Goal: Transaction & Acquisition: Obtain resource

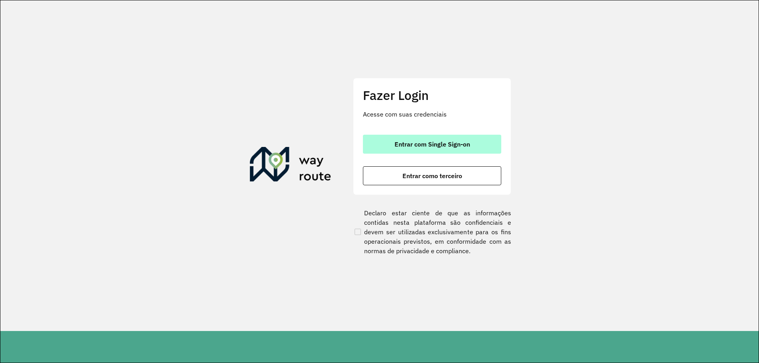
click at [423, 147] on span "Entrar com Single Sign-on" at bounding box center [433, 144] width 76 height 6
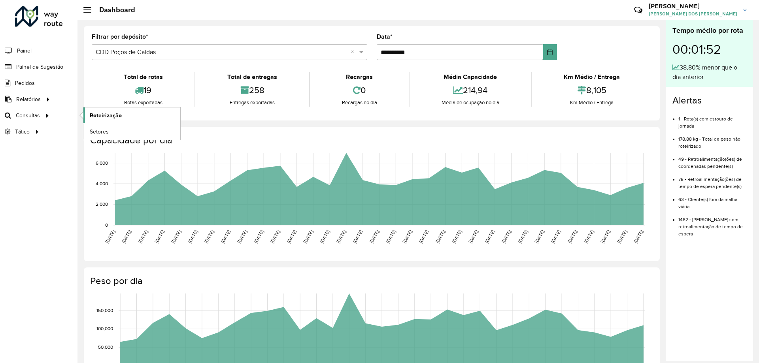
click at [111, 112] on span "Roteirização" at bounding box center [106, 116] width 32 height 8
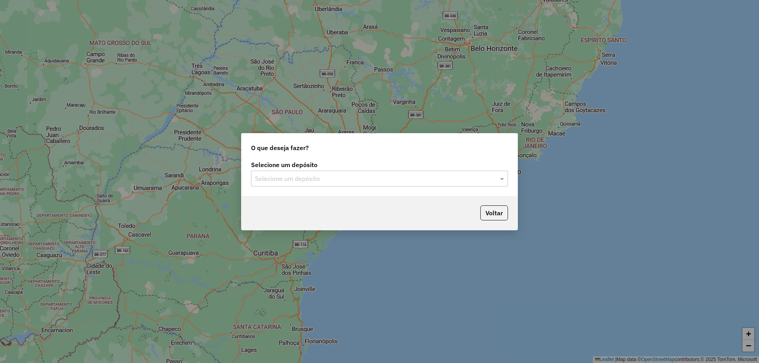
click at [357, 183] on div "Selecione um depósito" at bounding box center [379, 179] width 257 height 16
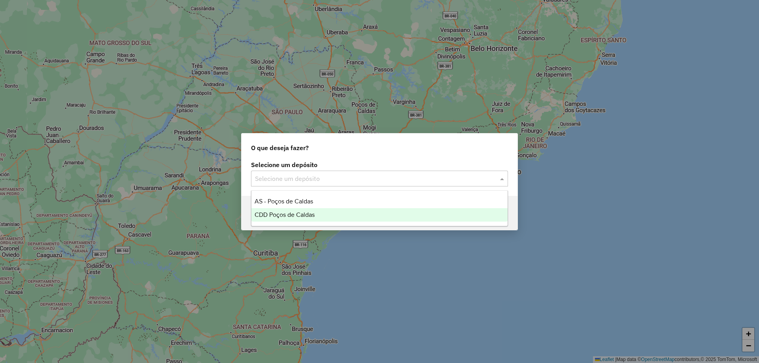
click at [333, 215] on div "CDD Poços de Caldas" at bounding box center [380, 214] width 256 height 13
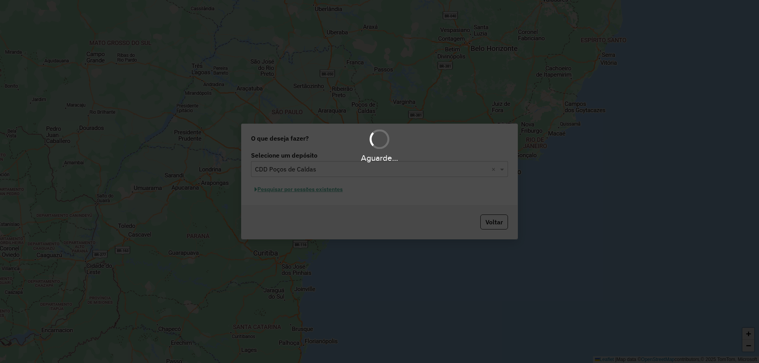
click at [334, 189] on div "Aguarde..." at bounding box center [379, 181] width 759 height 363
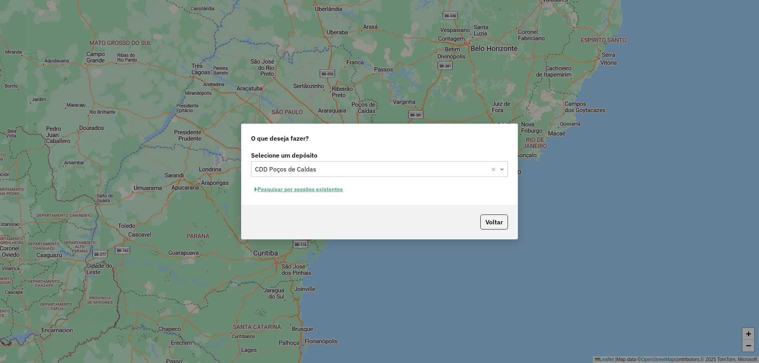
click at [317, 185] on button "Pesquisar por sessões existentes" at bounding box center [298, 189] width 95 height 12
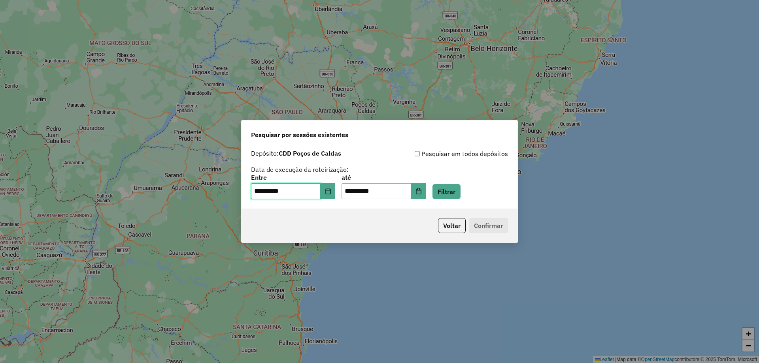
click at [305, 195] on input "**********" at bounding box center [286, 191] width 70 height 16
click at [328, 197] on button "Choose Date" at bounding box center [328, 191] width 15 height 16
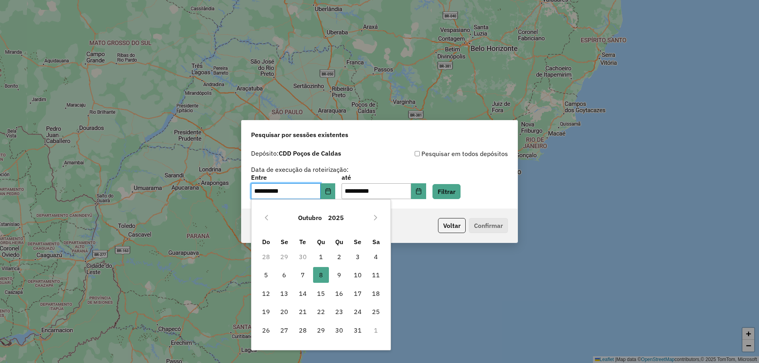
click at [306, 273] on span "7" at bounding box center [303, 275] width 16 height 16
type input "**********"
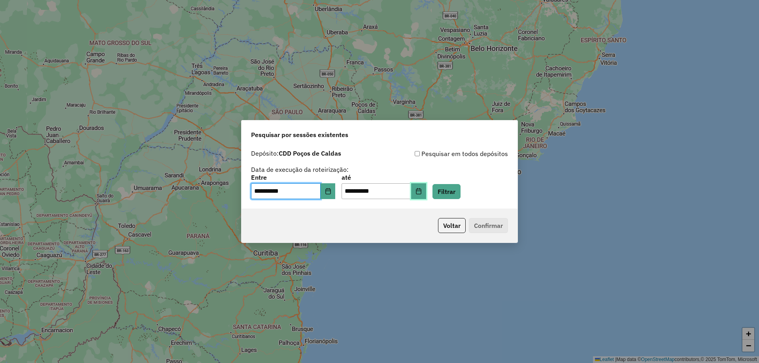
click at [426, 195] on button "Choose Date" at bounding box center [418, 191] width 15 height 16
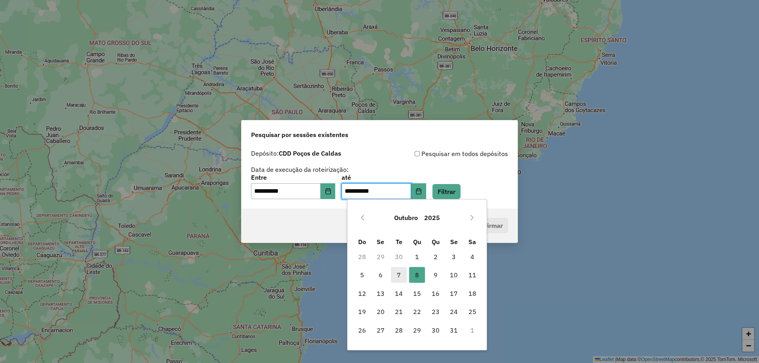
click at [395, 275] on span "7" at bounding box center [399, 275] width 16 height 16
type input "**********"
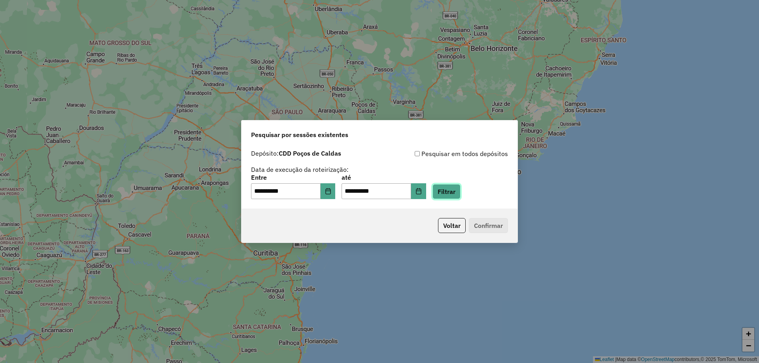
click at [457, 186] on button "Filtrar" at bounding box center [447, 191] width 28 height 15
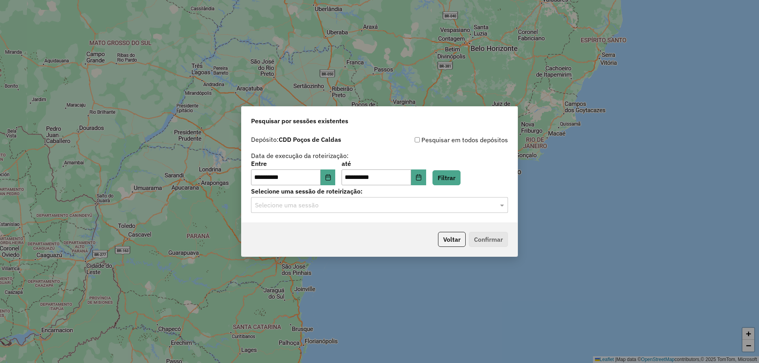
click at [353, 212] on div "Selecione uma sessão" at bounding box center [379, 205] width 257 height 16
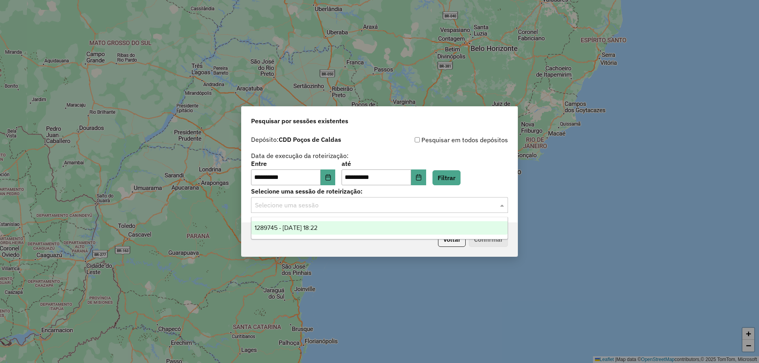
click at [342, 225] on div "1289745 - 07/10/2025 18:22" at bounding box center [380, 227] width 256 height 13
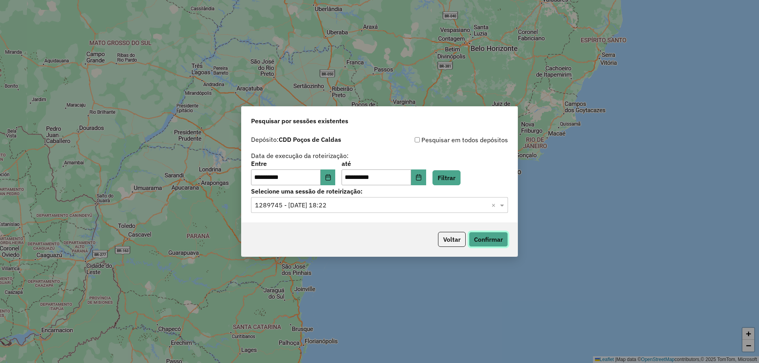
click at [506, 244] on button "Confirmar" at bounding box center [488, 239] width 39 height 15
click at [488, 240] on button "Confirmar" at bounding box center [488, 239] width 39 height 15
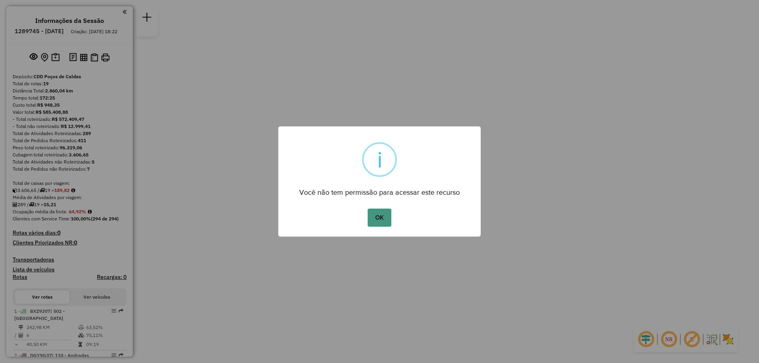
click at [387, 212] on button "OK" at bounding box center [379, 218] width 23 height 18
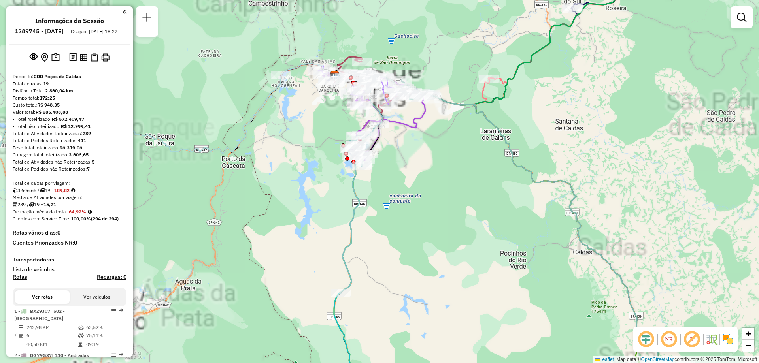
drag, startPoint x: 398, startPoint y: 256, endPoint x: 426, endPoint y: 143, distance: 116.1
click at [426, 143] on div "Janela de atendimento Grade de atendimento Capacidade Transportadoras Veículos …" at bounding box center [379, 181] width 759 height 363
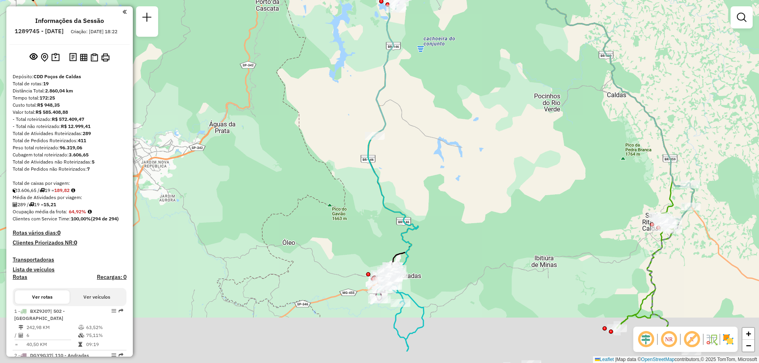
drag, startPoint x: 424, startPoint y: 248, endPoint x: 435, endPoint y: 174, distance: 74.7
click at [435, 174] on div "Janela de atendimento Grade de atendimento Capacidade Transportadoras Veículos …" at bounding box center [379, 181] width 759 height 363
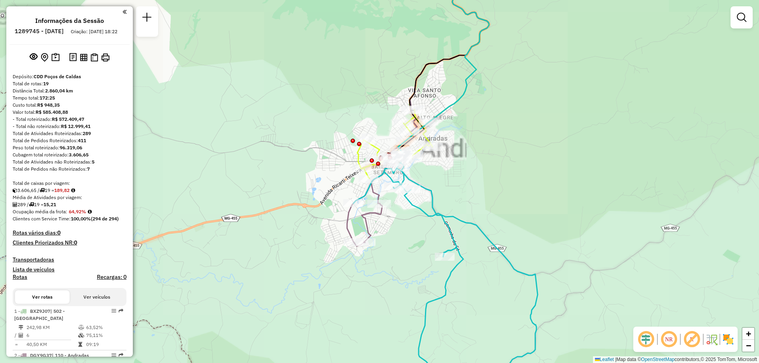
drag, startPoint x: 421, startPoint y: 258, endPoint x: 426, endPoint y: 238, distance: 21.1
click at [426, 238] on div "Janela de atendimento Grade de atendimento Capacidade Transportadoras Veículos …" at bounding box center [379, 181] width 759 height 363
select select "**********"
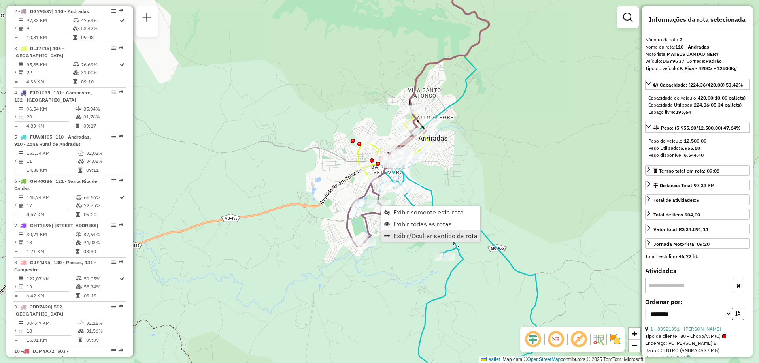
scroll to position [344, 0]
click at [439, 212] on span "Exibir somente esta rota" at bounding box center [428, 212] width 70 height 6
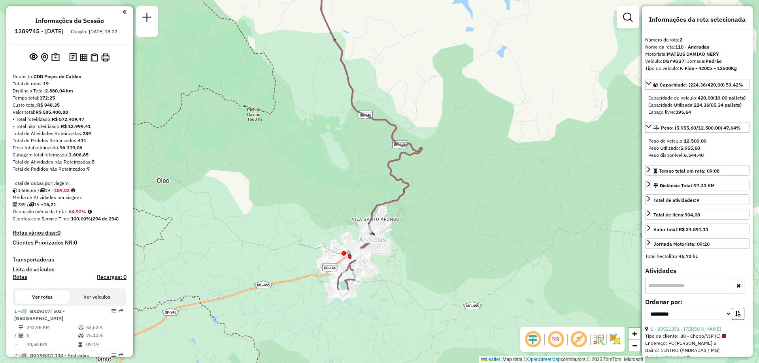
scroll to position [198, 0]
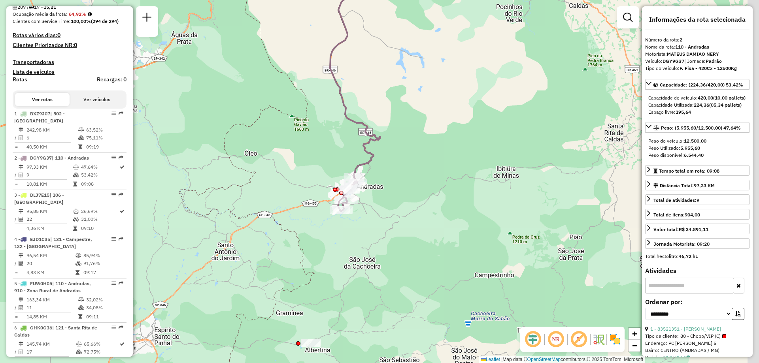
drag, startPoint x: 446, startPoint y: 238, endPoint x: 392, endPoint y: 204, distance: 63.8
click at [392, 204] on div "Janela de atendimento Grade de atendimento Capacidade Transportadoras Veículos …" at bounding box center [379, 181] width 759 height 363
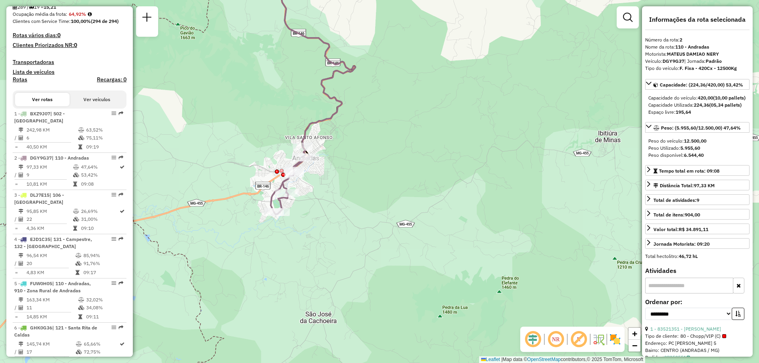
drag, startPoint x: 422, startPoint y: 197, endPoint x: 412, endPoint y: 189, distance: 13.5
click at [409, 193] on div "Janela de atendimento Grade de atendimento Capacidade Transportadoras Veículos …" at bounding box center [379, 181] width 759 height 363
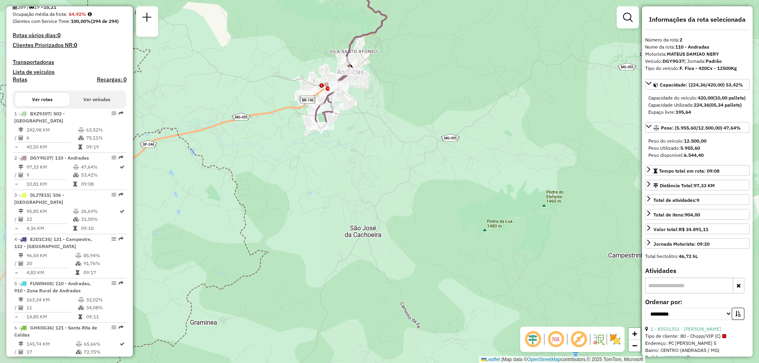
drag, startPoint x: 428, startPoint y: 248, endPoint x: 471, endPoint y: 168, distance: 90.4
click at [471, 168] on div "Janela de atendimento Grade de atendimento Capacidade Transportadoras Veículos …" at bounding box center [379, 181] width 759 height 363
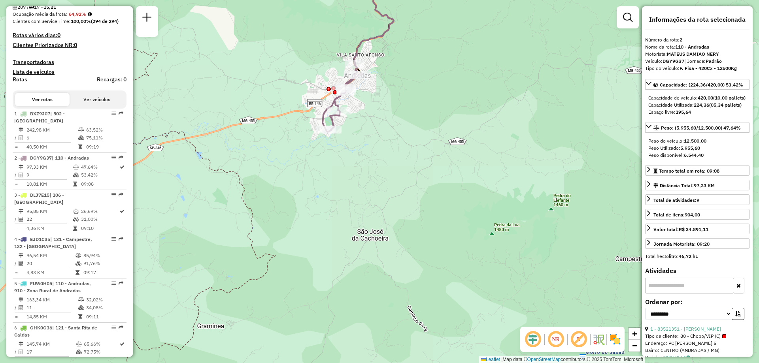
drag, startPoint x: 471, startPoint y: 168, endPoint x: 494, endPoint y: 178, distance: 26.0
click at [494, 178] on div "Janela de atendimento Grade de atendimento Capacidade Transportadoras Veículos …" at bounding box center [379, 181] width 759 height 363
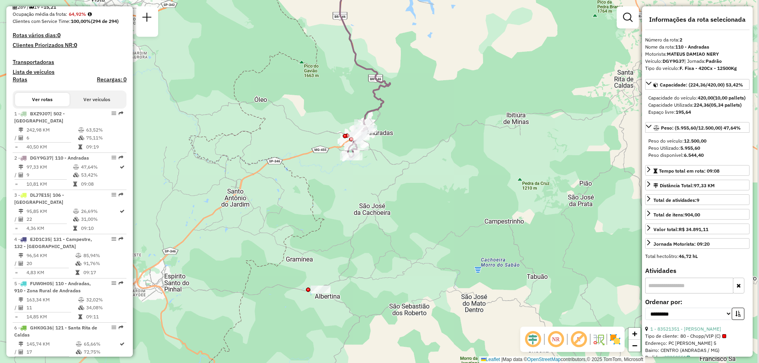
drag, startPoint x: 513, startPoint y: 195, endPoint x: 422, endPoint y: 197, distance: 90.2
click at [422, 197] on div "Janela de atendimento Grade de atendimento Capacidade Transportadoras Veículos …" at bounding box center [379, 181] width 759 height 363
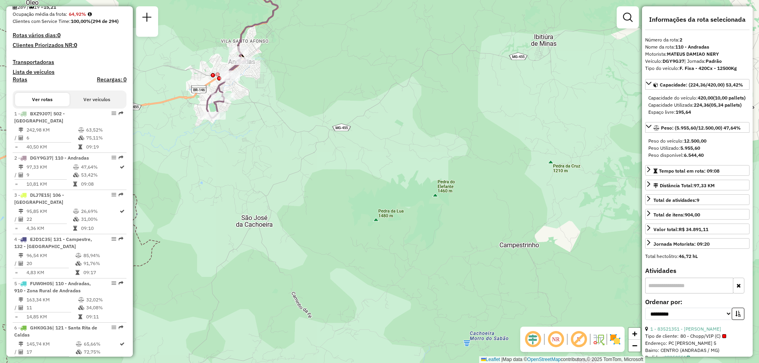
drag, startPoint x: 479, startPoint y: 201, endPoint x: 459, endPoint y: 222, distance: 29.1
click at [459, 222] on div "Janela de atendimento Grade de atendimento Capacidade Transportadoras Veículos …" at bounding box center [379, 181] width 759 height 363
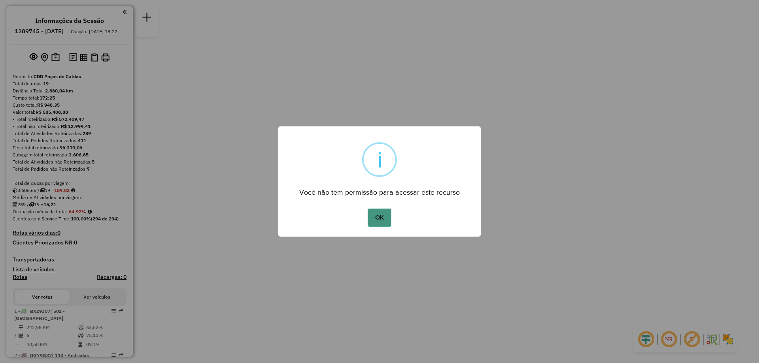
click at [375, 222] on button "OK" at bounding box center [379, 218] width 23 height 18
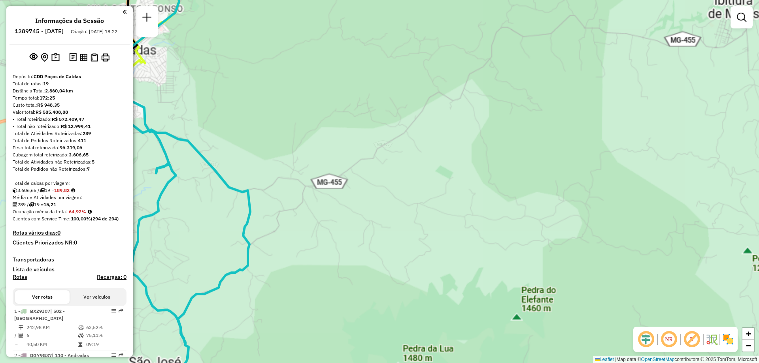
drag, startPoint x: 380, startPoint y: 158, endPoint x: 415, endPoint y: 165, distance: 35.5
click at [415, 165] on div "Janela de atendimento Grade de atendimento Capacidade Transportadoras Veículos …" at bounding box center [379, 181] width 759 height 363
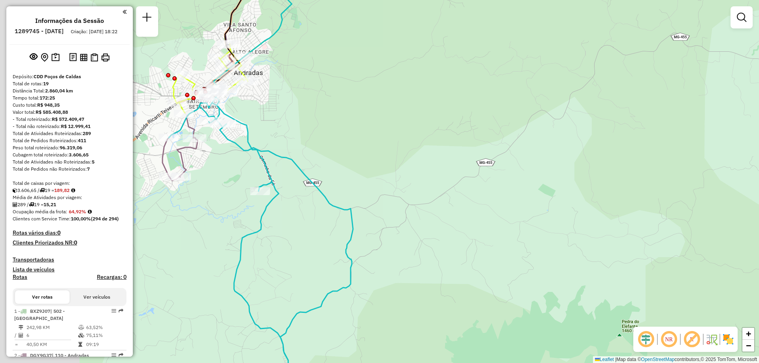
drag, startPoint x: 345, startPoint y: 156, endPoint x: 543, endPoint y: 187, distance: 199.7
click at [545, 186] on div "Janela de atendimento Grade de atendimento Capacidade Transportadoras Veículos …" at bounding box center [379, 181] width 759 height 363
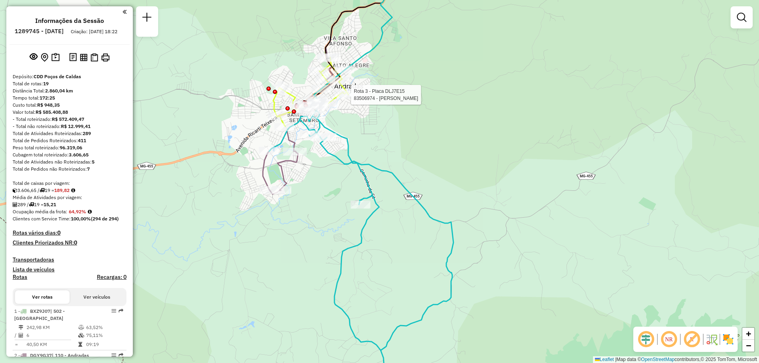
select select "**********"
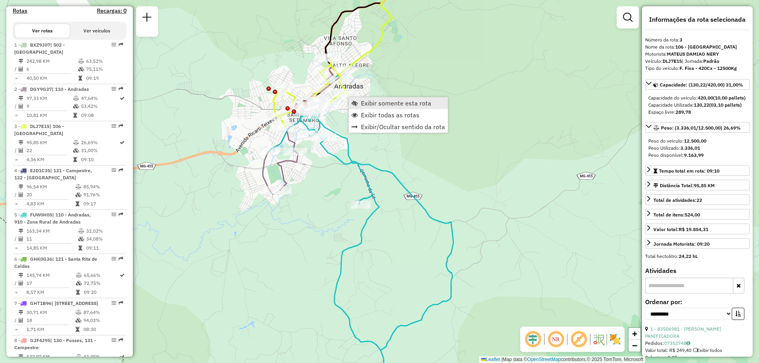
scroll to position [382, 0]
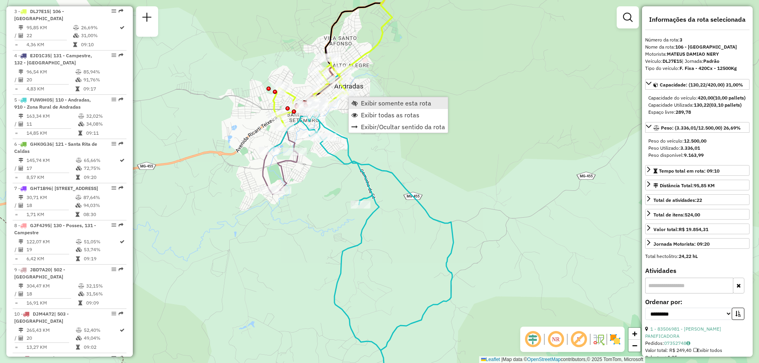
click at [375, 105] on span "Exibir somente esta rota" at bounding box center [396, 103] width 70 height 6
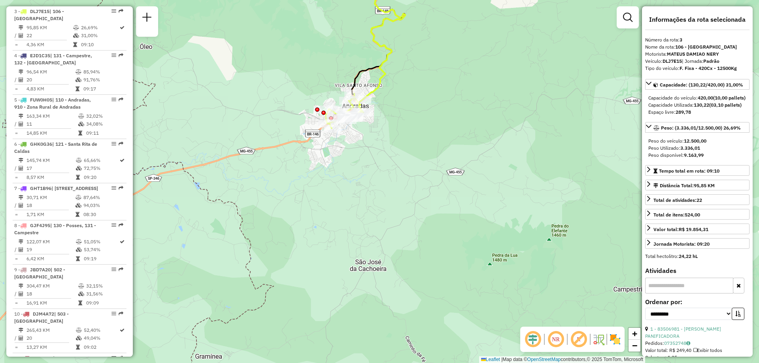
drag, startPoint x: 386, startPoint y: 233, endPoint x: 380, endPoint y: 191, distance: 42.7
click at [380, 191] on div "Janela de atendimento Grade de atendimento Capacidade Transportadoras Veículos …" at bounding box center [379, 181] width 759 height 363
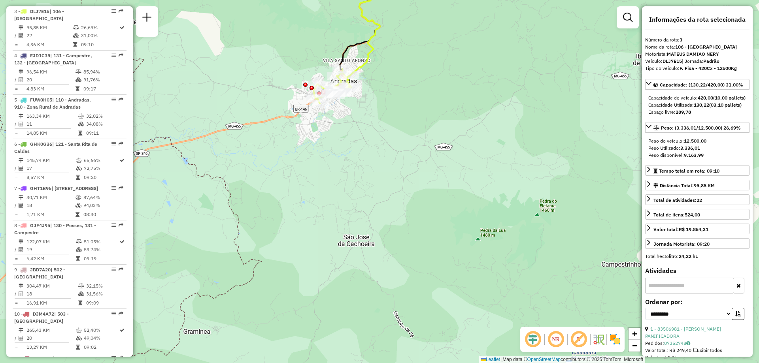
drag, startPoint x: 404, startPoint y: 196, endPoint x: 393, endPoint y: 177, distance: 22.2
click at [393, 177] on div "Janela de atendimento Grade de atendimento Capacidade Transportadoras Veículos …" at bounding box center [379, 181] width 759 height 363
drag, startPoint x: 390, startPoint y: 182, endPoint x: 392, endPoint y: 169, distance: 13.3
click at [392, 169] on div "Janela de atendimento Grade de atendimento Capacidade Transportadoras Veículos …" at bounding box center [379, 181] width 759 height 363
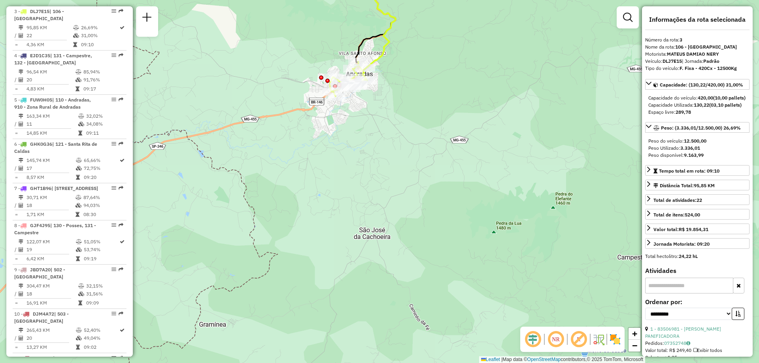
drag, startPoint x: 400, startPoint y: 151, endPoint x: 413, endPoint y: 159, distance: 14.5
click at [413, 159] on div "Janela de atendimento Grade de atendimento Capacidade Transportadoras Veículos …" at bounding box center [379, 181] width 759 height 363
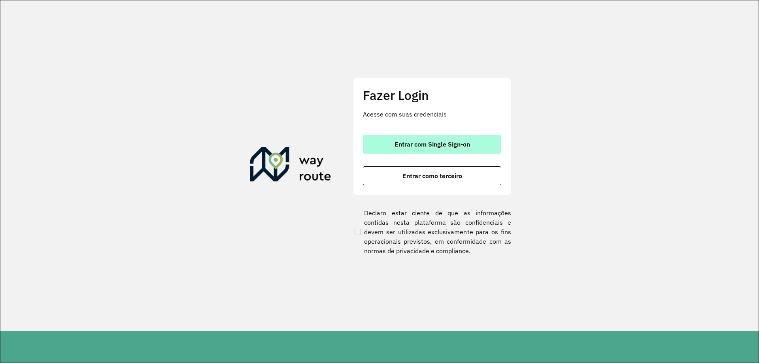
click at [454, 141] on span "Entrar com Single Sign-on" at bounding box center [433, 144] width 76 height 6
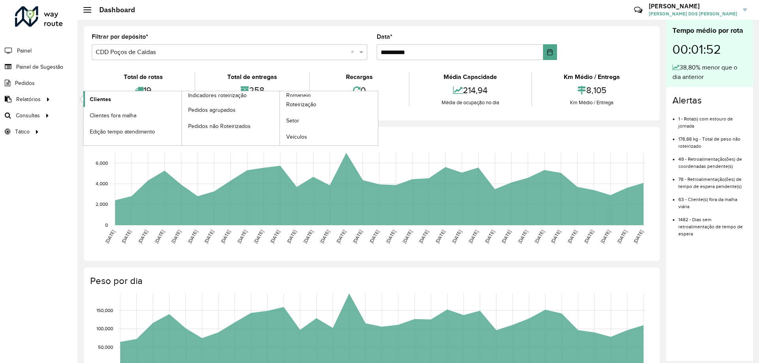
click at [119, 99] on link "Clientes" at bounding box center [132, 99] width 98 height 16
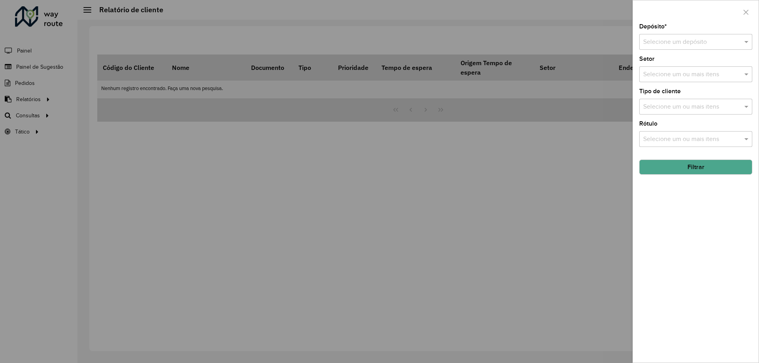
click at [671, 53] on div "Depósito * Selecione um depósito Setor Selecione um ou mais itens Tipo de clien…" at bounding box center [696, 193] width 126 height 339
click at [674, 41] on input "text" at bounding box center [687, 42] width 89 height 9
click at [675, 77] on span "CDD Poços de Caldas" at bounding box center [673, 78] width 60 height 7
click at [675, 77] on input "text" at bounding box center [691, 74] width 101 height 9
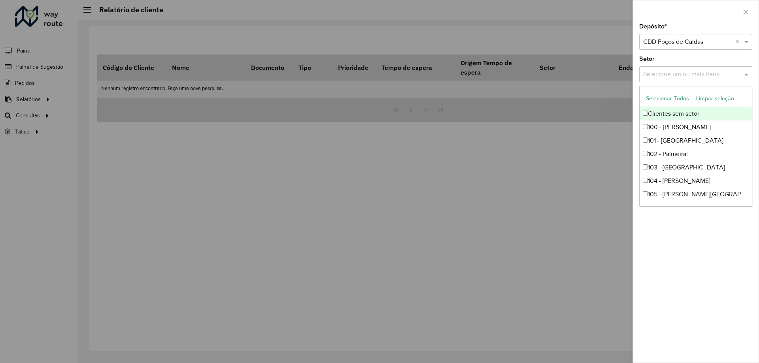
click at [682, 70] on input "text" at bounding box center [691, 74] width 101 height 9
click at [709, 245] on div "Depósito * Selecione um depósito × CDD Poços de Caldas × Setor Selecione um ou …" at bounding box center [696, 193] width 126 height 339
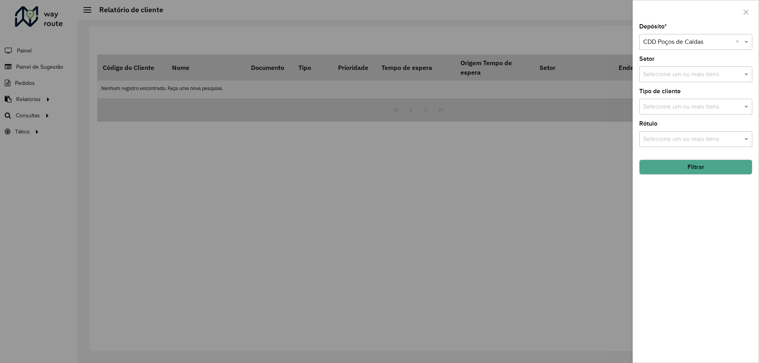
click at [710, 172] on button "Filtrar" at bounding box center [695, 167] width 113 height 15
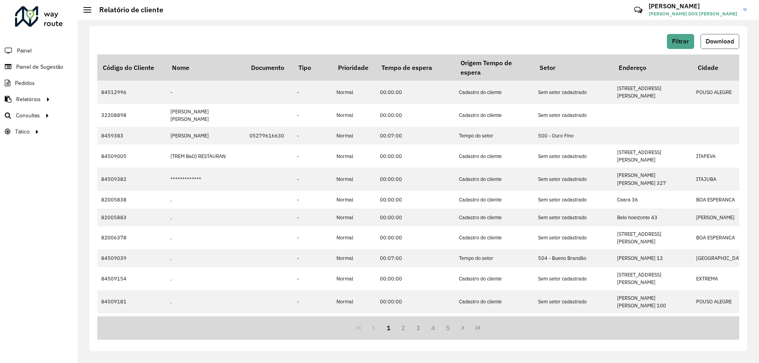
click at [722, 42] on span "Download" at bounding box center [720, 41] width 28 height 7
